Goal: Information Seeking & Learning: Learn about a topic

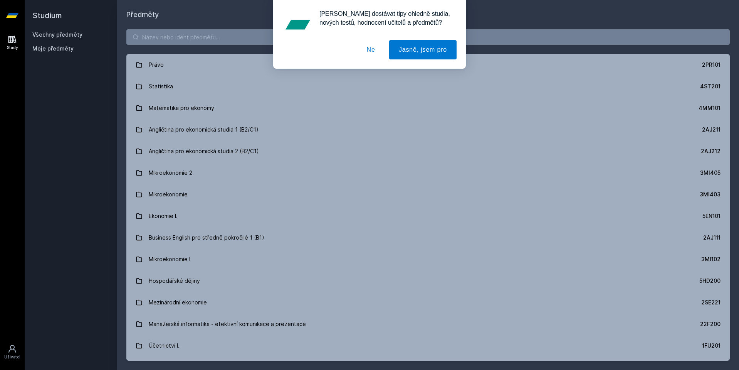
click at [371, 45] on button "Ne" at bounding box center [371, 49] width 28 height 19
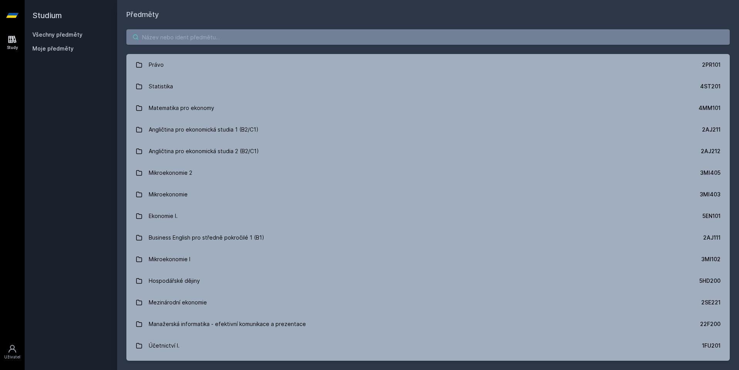
click at [200, 37] on input "search" at bounding box center [428, 36] width 604 height 15
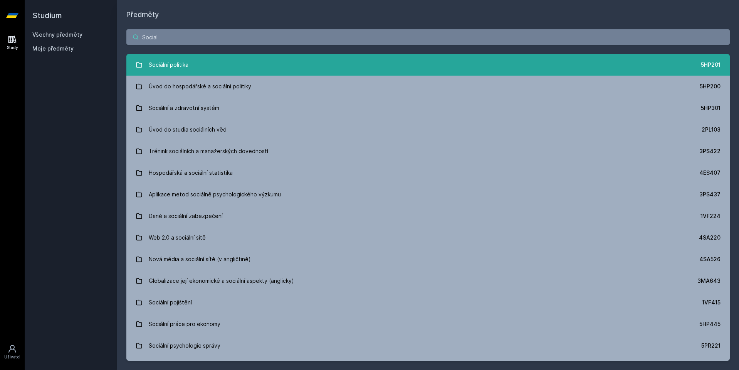
type input "Social"
click at [164, 72] on div "Sociální politika" at bounding box center [169, 64] width 40 height 15
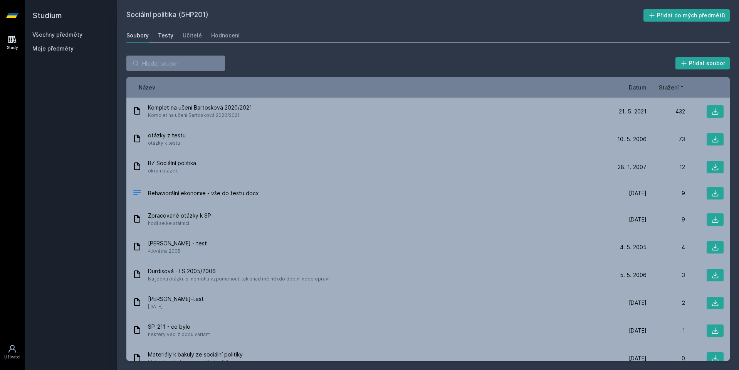
click at [171, 36] on div "Testy" at bounding box center [165, 36] width 15 height 8
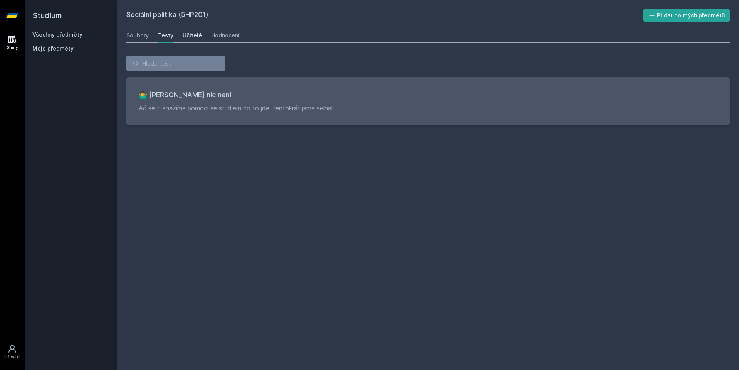
click at [185, 42] on link "Učitelé" at bounding box center [192, 35] width 19 height 15
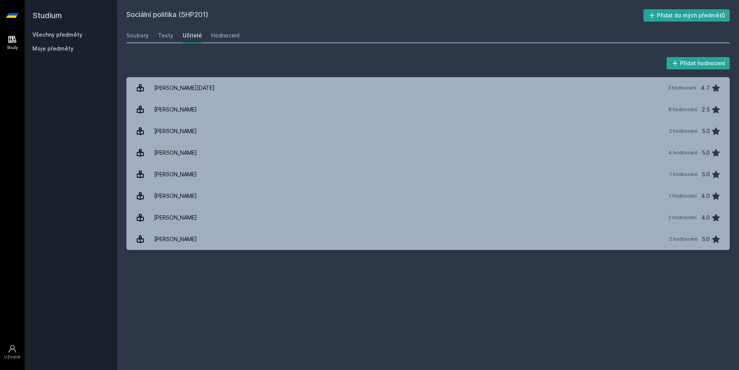
click at [227, 27] on div "Sociální politika (5HP201) Přidat do mých předmětů [GEOGRAPHIC_DATA] Testy Učit…" at bounding box center [428, 184] width 604 height 351
click at [226, 32] on div "Hodnocení" at bounding box center [225, 36] width 29 height 8
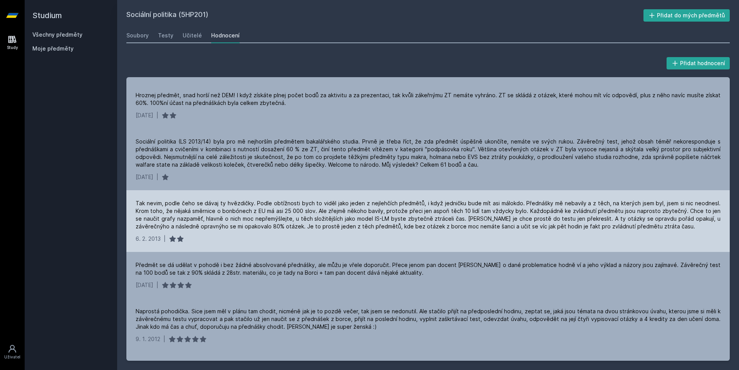
scroll to position [69, 0]
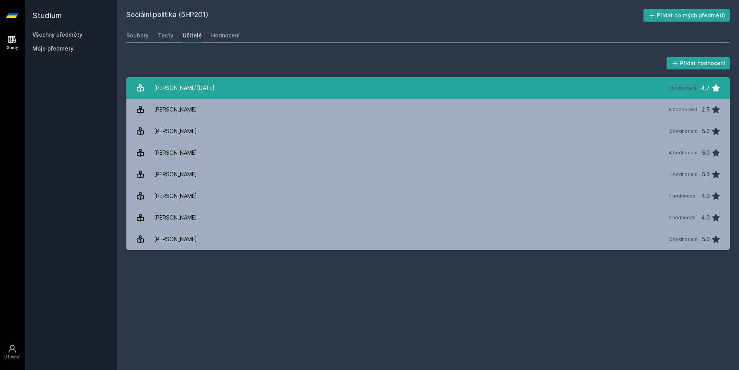
click at [159, 89] on div "[PERSON_NAME][DATE]" at bounding box center [184, 87] width 61 height 15
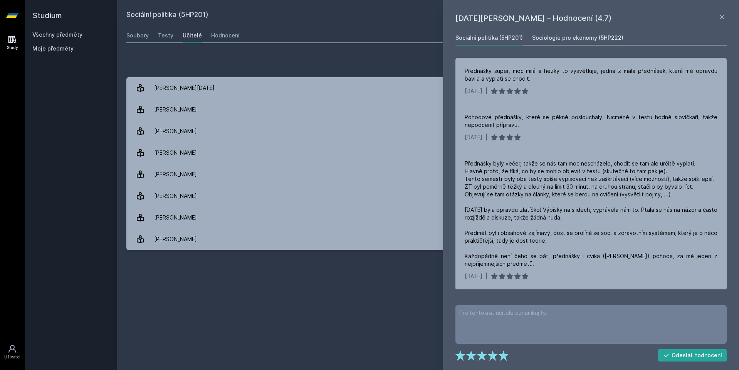
click at [594, 39] on div "Sociologie pro ekonomy (5HP222)" at bounding box center [577, 38] width 91 height 8
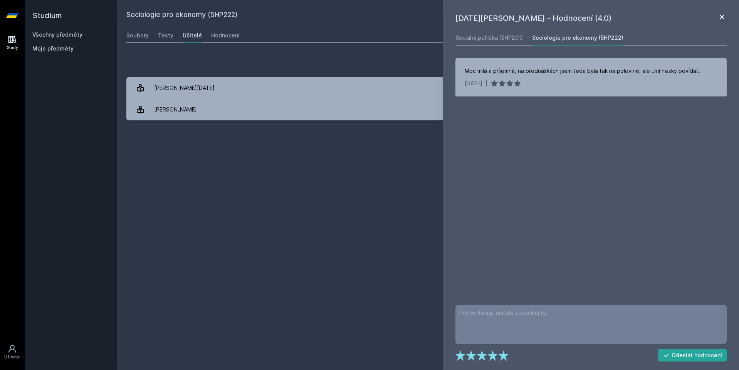
click at [723, 17] on icon at bounding box center [722, 17] width 5 height 5
